Goal: Task Accomplishment & Management: Manage account settings

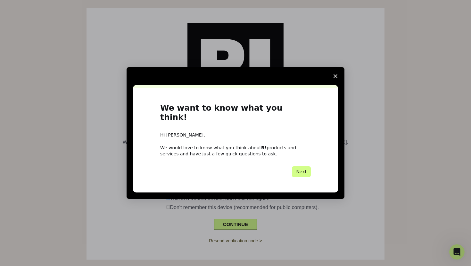
click at [335, 78] on icon "Close survey" at bounding box center [335, 76] width 4 height 4
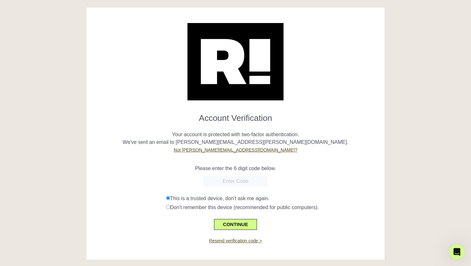
click at [256, 183] on input "text" at bounding box center [235, 182] width 64 height 12
paste input "379406"
type input "379406"
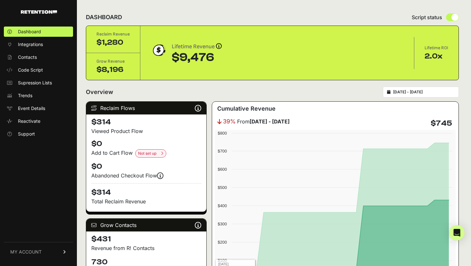
click at [54, 260] on link "MY ACCOUNT" at bounding box center [38, 252] width 69 height 20
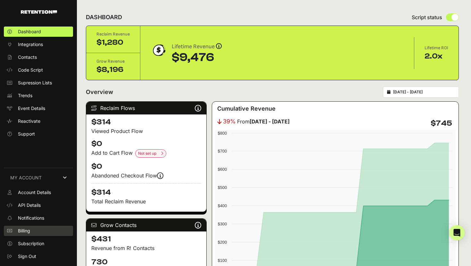
click at [45, 232] on link "Billing" at bounding box center [38, 231] width 69 height 10
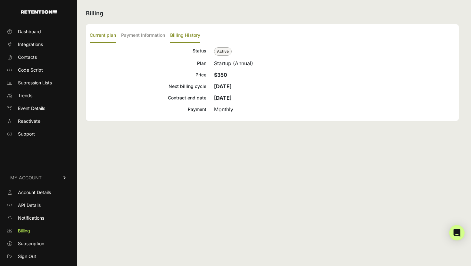
click at [173, 36] on label "Billing History" at bounding box center [185, 35] width 30 height 15
click at [0, 0] on input "Billing History" at bounding box center [0, 0] width 0 height 0
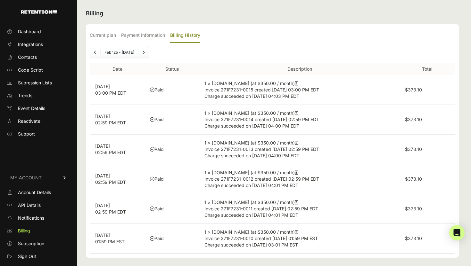
click at [290, 80] on td "1 × Retention.com (at $350.00 / month) Invoice 271F7231-0015 created Jul 22, 20…" at bounding box center [299, 90] width 200 height 30
click at [295, 82] on icon at bounding box center [297, 83] width 4 height 4
